Goal: Information Seeking & Learning: Learn about a topic

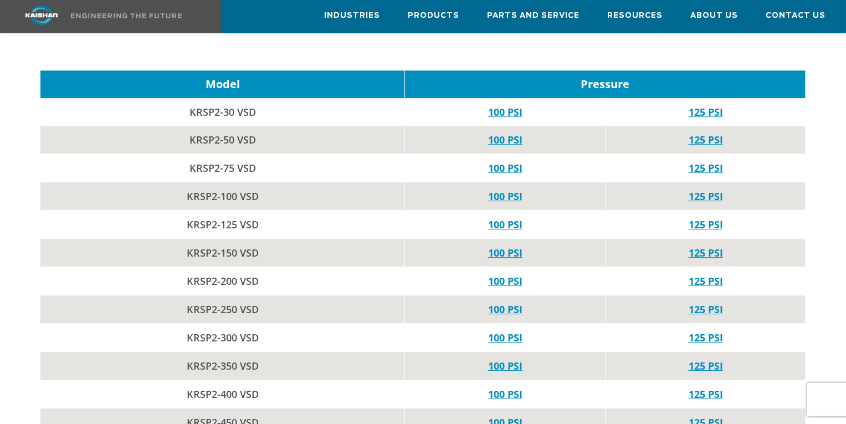
scroll to position [3560, 0]
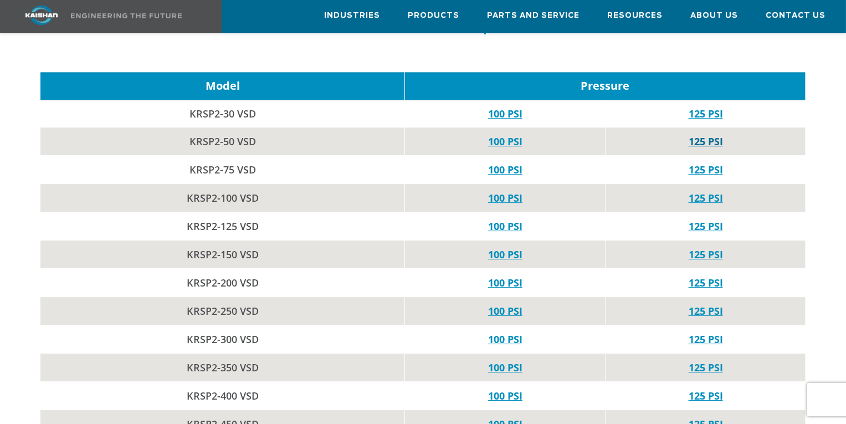
click at [703, 135] on link "125 PSI" at bounding box center [705, 141] width 34 height 13
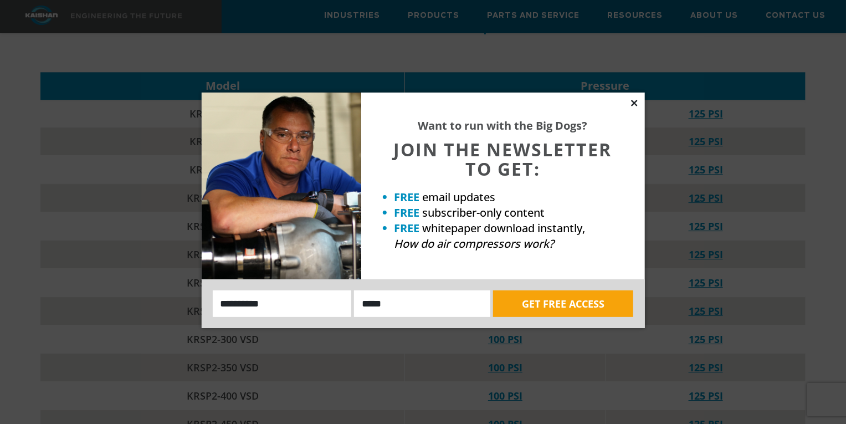
click at [635, 102] on icon at bounding box center [634, 103] width 6 height 6
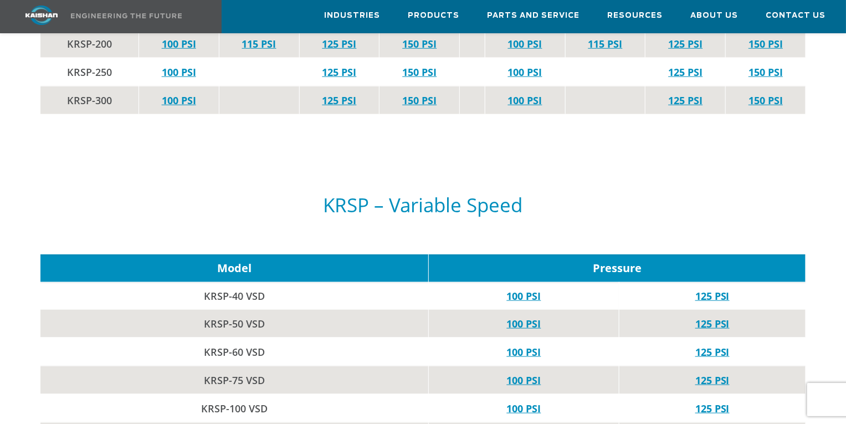
scroll to position [2175, 0]
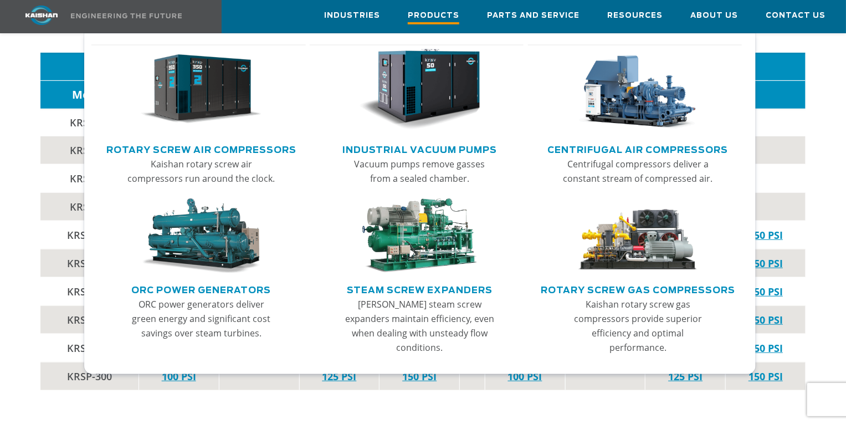
click at [444, 16] on span "Products" at bounding box center [434, 16] width 52 height 15
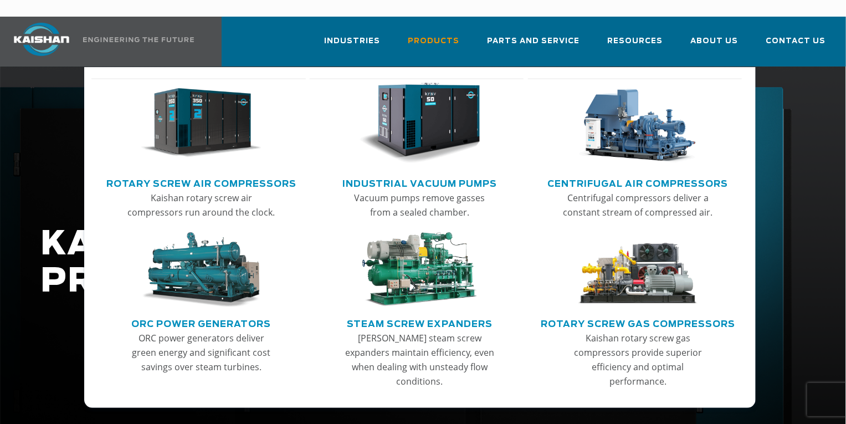
click at [208, 112] on img "Main menu" at bounding box center [201, 123] width 121 height 81
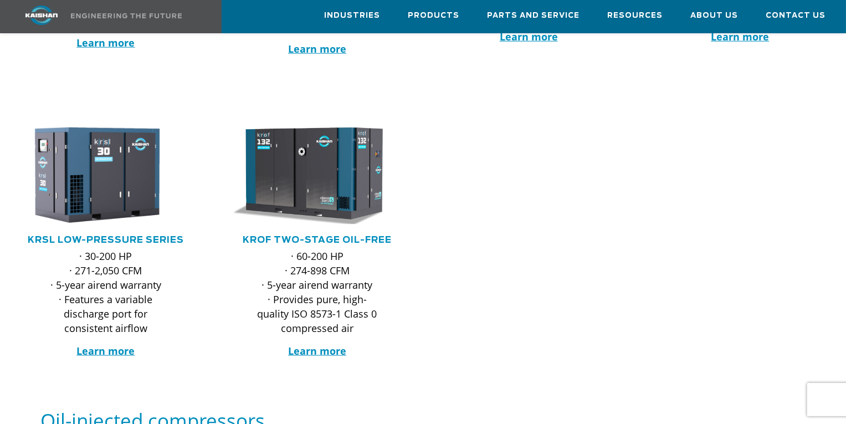
scroll to position [554, 0]
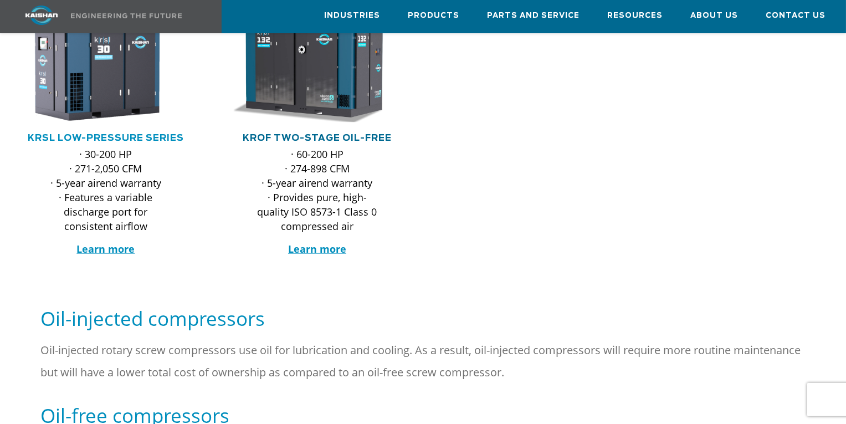
click at [312, 133] on link "KROF TWO-STAGE OIL-FREE" at bounding box center [317, 137] width 149 height 9
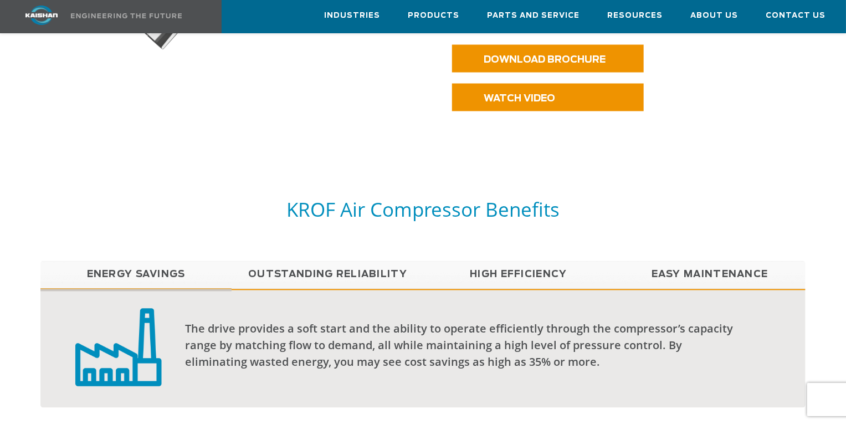
scroll to position [886, 0]
